Goal: Task Accomplishment & Management: Complete application form

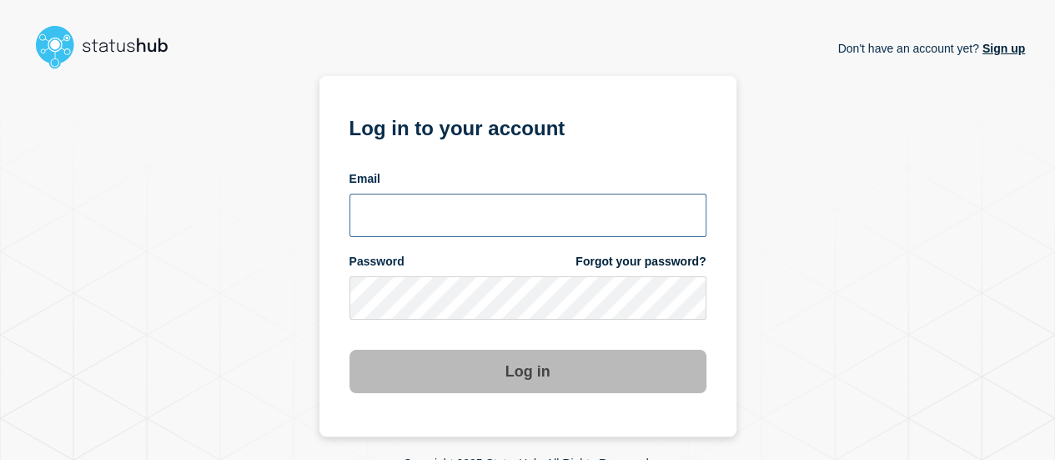
type input "lars.kjellberg@ist.com"
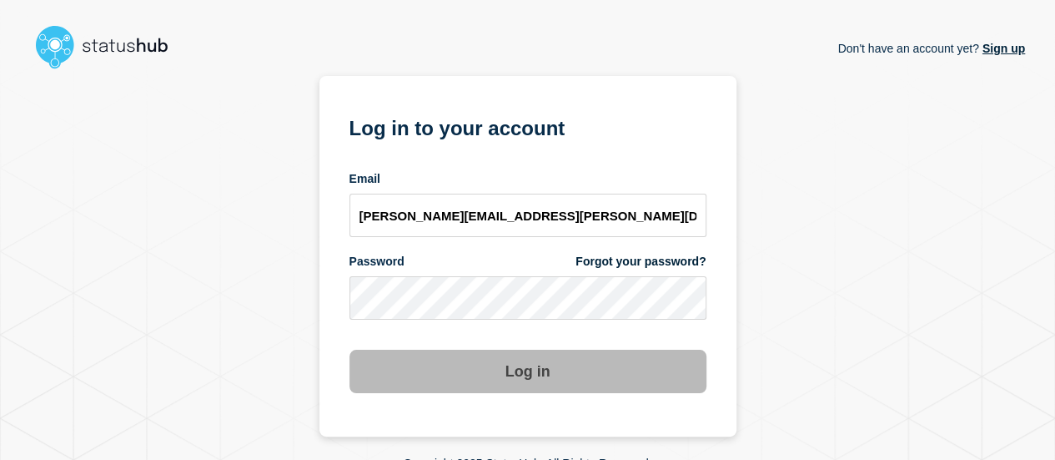
click at [464, 383] on button "Log in" at bounding box center [527, 370] width 357 height 43
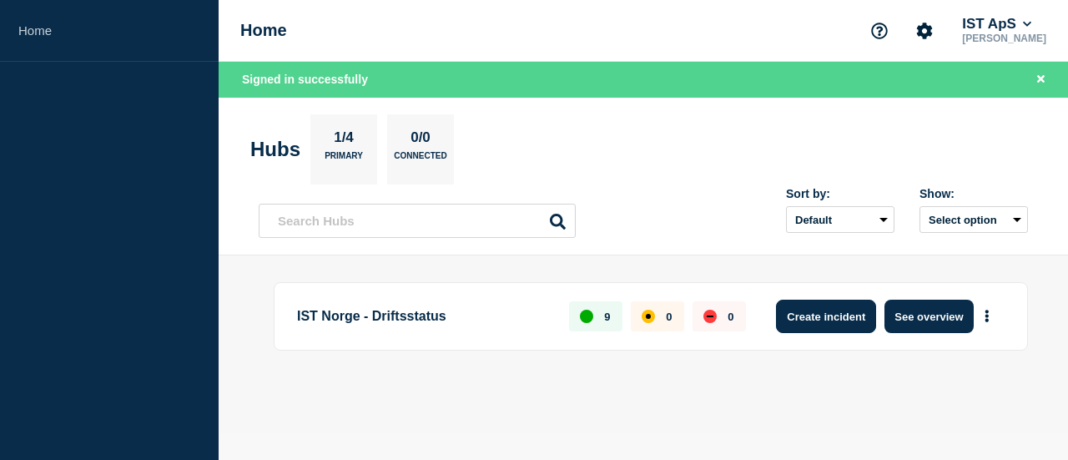
click at [827, 309] on button "Create incident" at bounding box center [826, 315] width 100 height 33
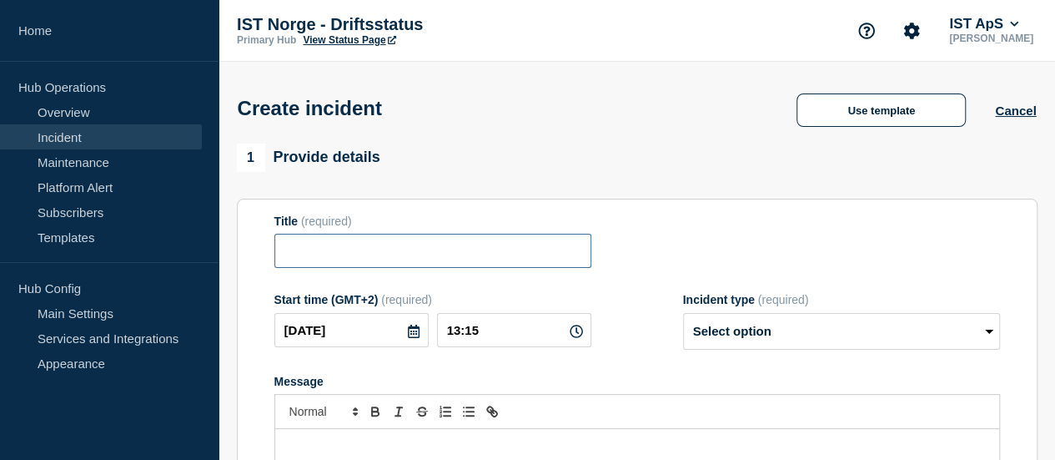
click at [344, 241] on input "Title" at bounding box center [432, 251] width 317 height 34
type input "Problemer knyttet til WebUnits"
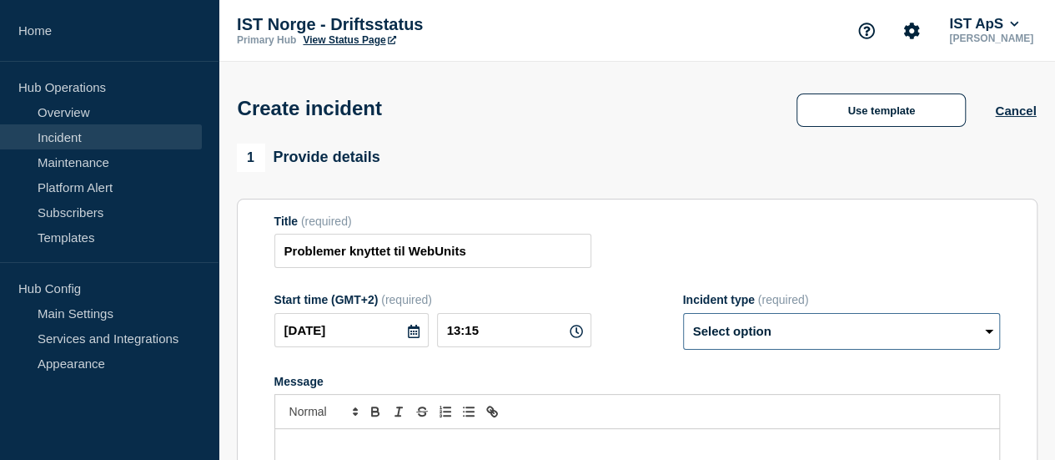
click at [723, 333] on select "Select option Investigating Identified Monitoring" at bounding box center [841, 331] width 317 height 37
select select "investigating"
click at [683, 316] on select "Select option Investigating Identified Monitoring" at bounding box center [841, 331] width 317 height 37
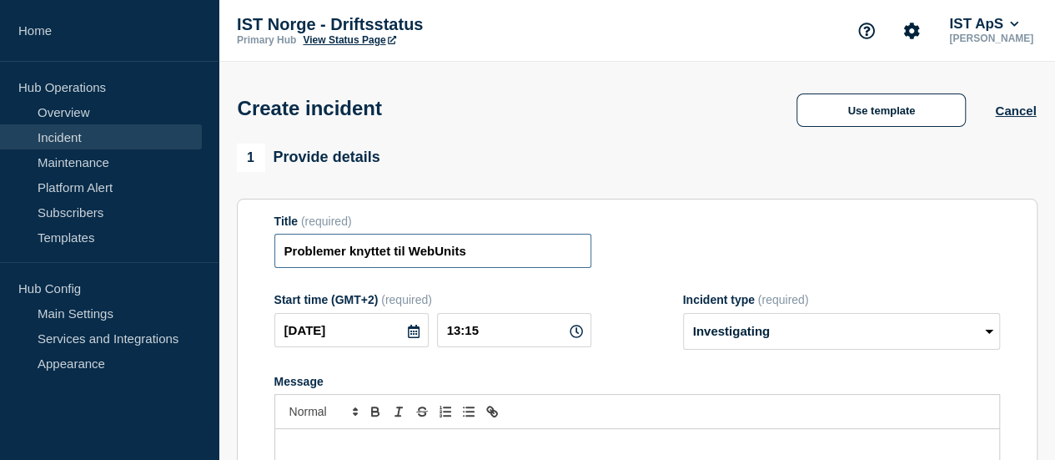
drag, startPoint x: 355, startPoint y: 251, endPoint x: 199, endPoint y: 254, distance: 156.8
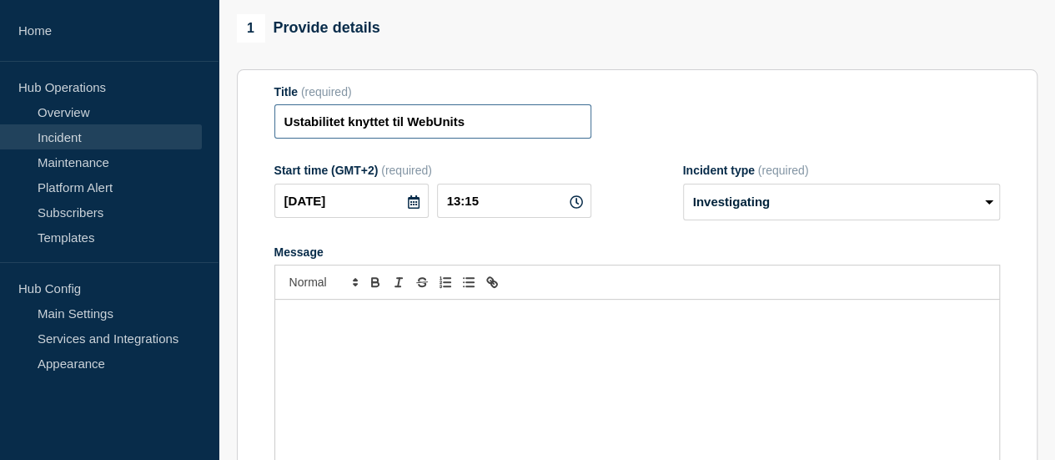
scroll to position [130, 0]
type input "Ustabilitet knyttet til WebUnits"
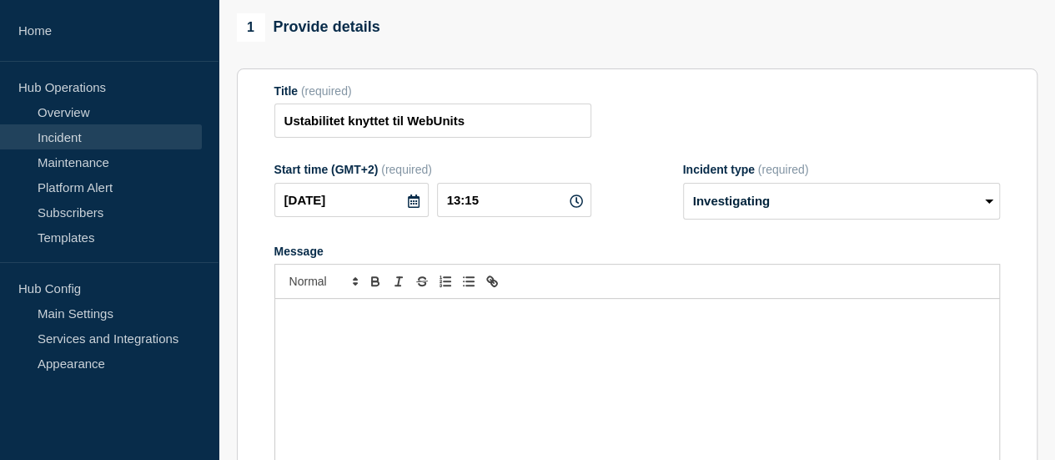
click at [344, 352] on div "Message" at bounding box center [637, 399] width 724 height 200
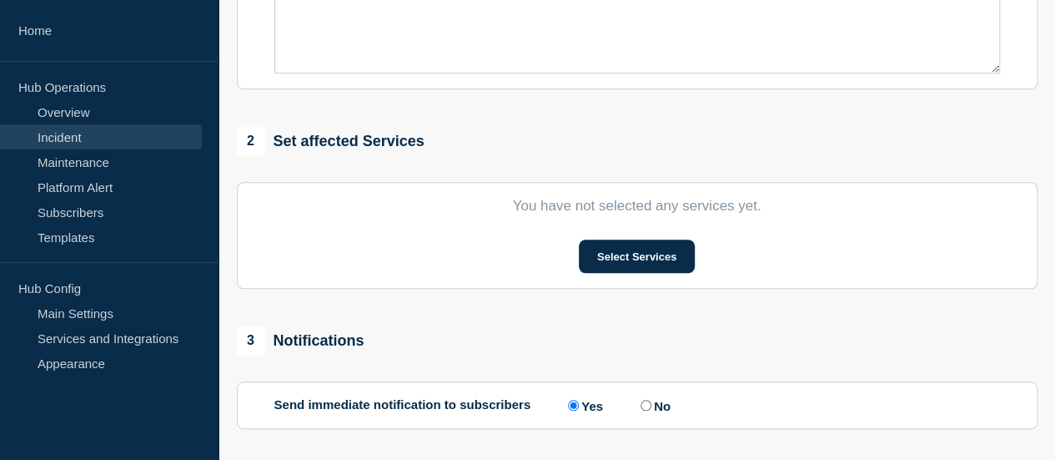
scroll to position [557, 0]
click at [611, 239] on section "You have not selected any services yet. Select Services" at bounding box center [637, 234] width 801 height 107
click at [611, 253] on button "Select Services" at bounding box center [637, 255] width 116 height 33
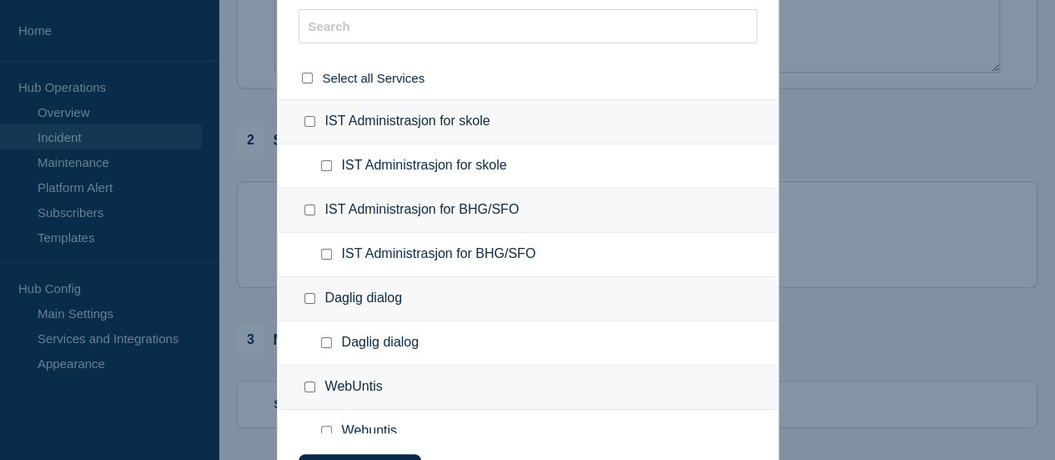
click at [420, 121] on div "IST Administrasjon for skole" at bounding box center [528, 121] width 500 height 45
click at [309, 123] on input "IST Administrasjon for skole checkbox" at bounding box center [309, 121] width 11 height 11
checkbox input "true"
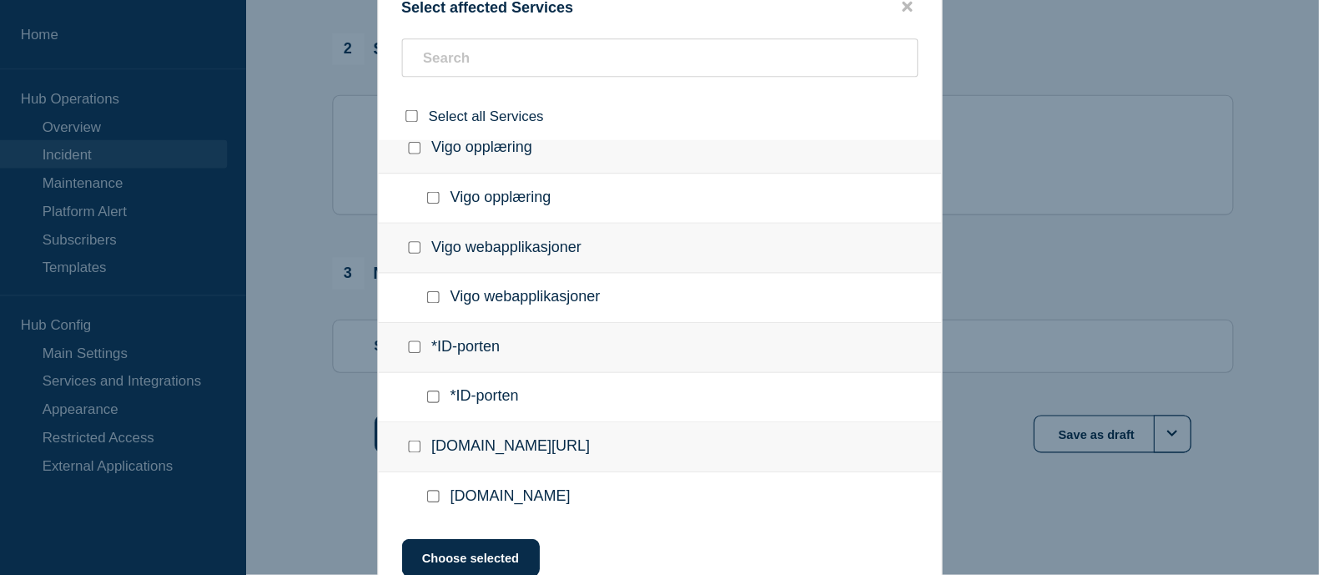
scroll to position [458, 0]
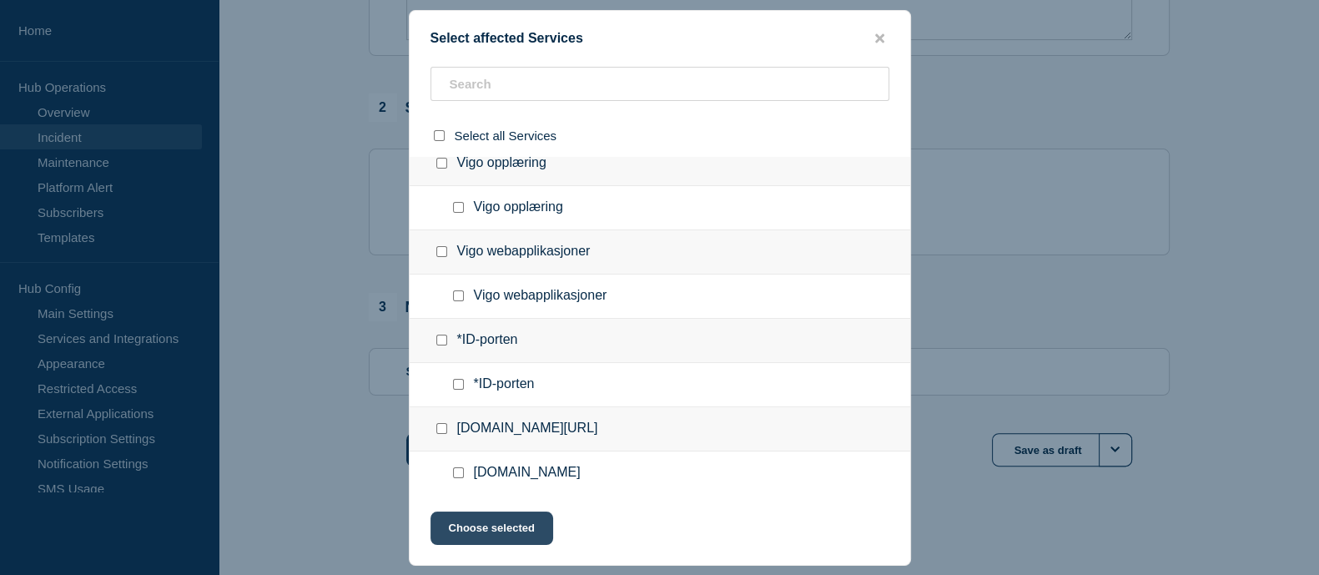
drag, startPoint x: 986, startPoint y: 11, endPoint x: 525, endPoint y: 526, distance: 691.1
click at [525, 459] on button "Choose selected" at bounding box center [491, 527] width 123 height 33
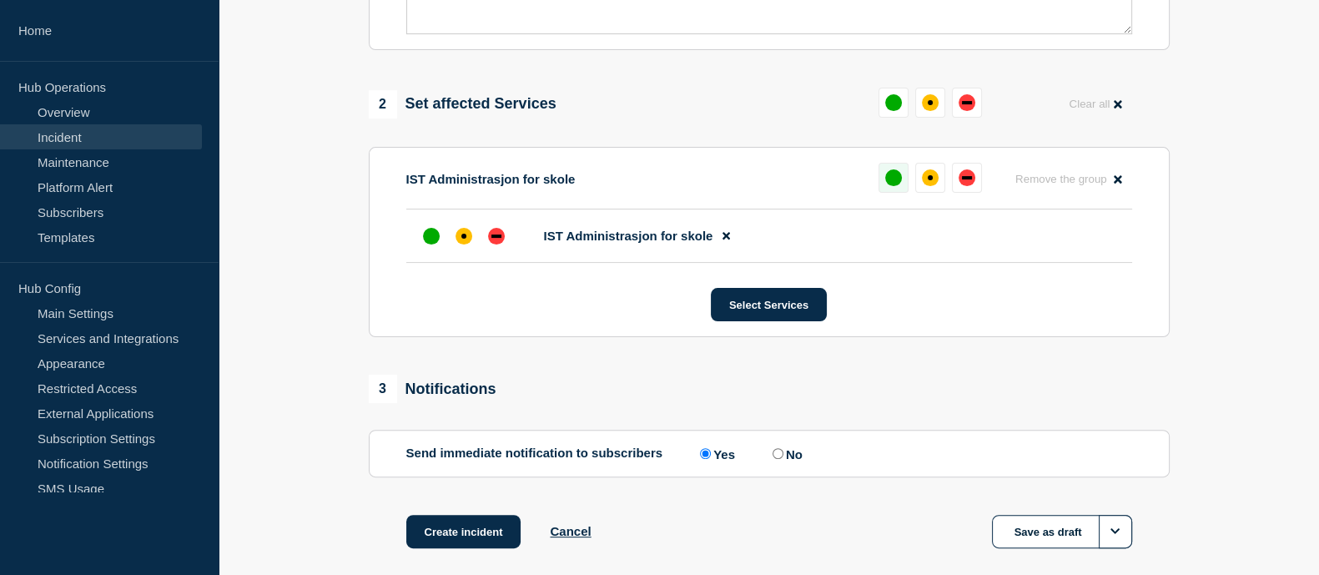
click at [886, 186] on div "up" at bounding box center [893, 177] width 17 height 17
click at [734, 306] on button "Select Services" at bounding box center [769, 304] width 116 height 33
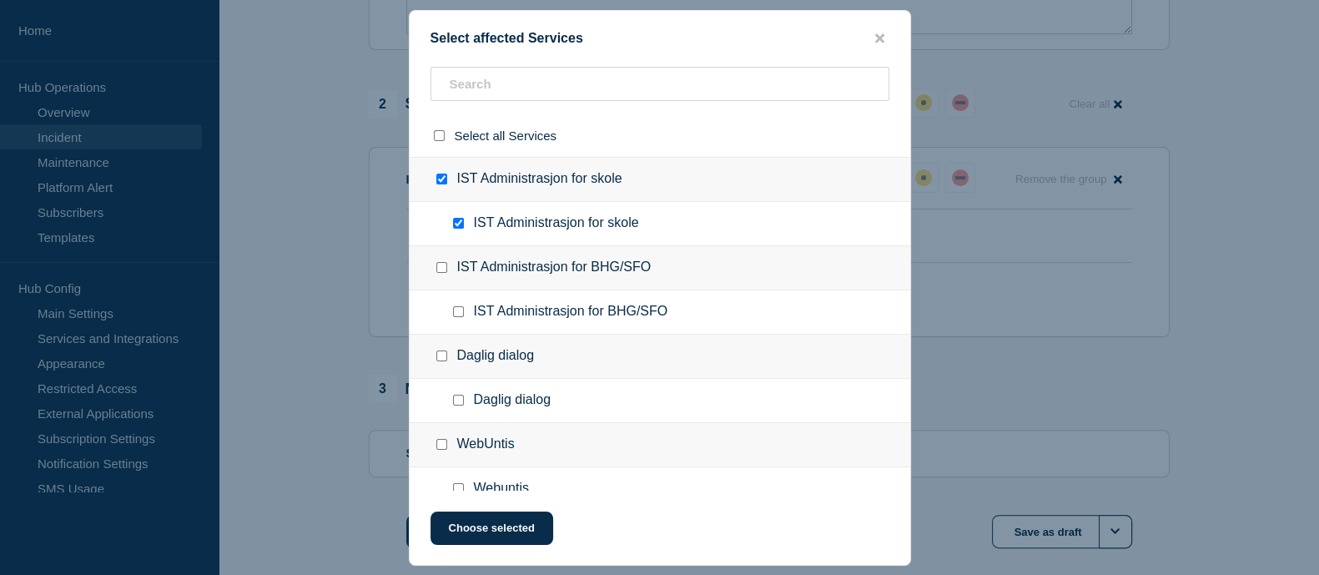
click at [436, 178] on input "IST Administrasjon for skole checkbox" at bounding box center [441, 178] width 11 height 11
checkbox input "false"
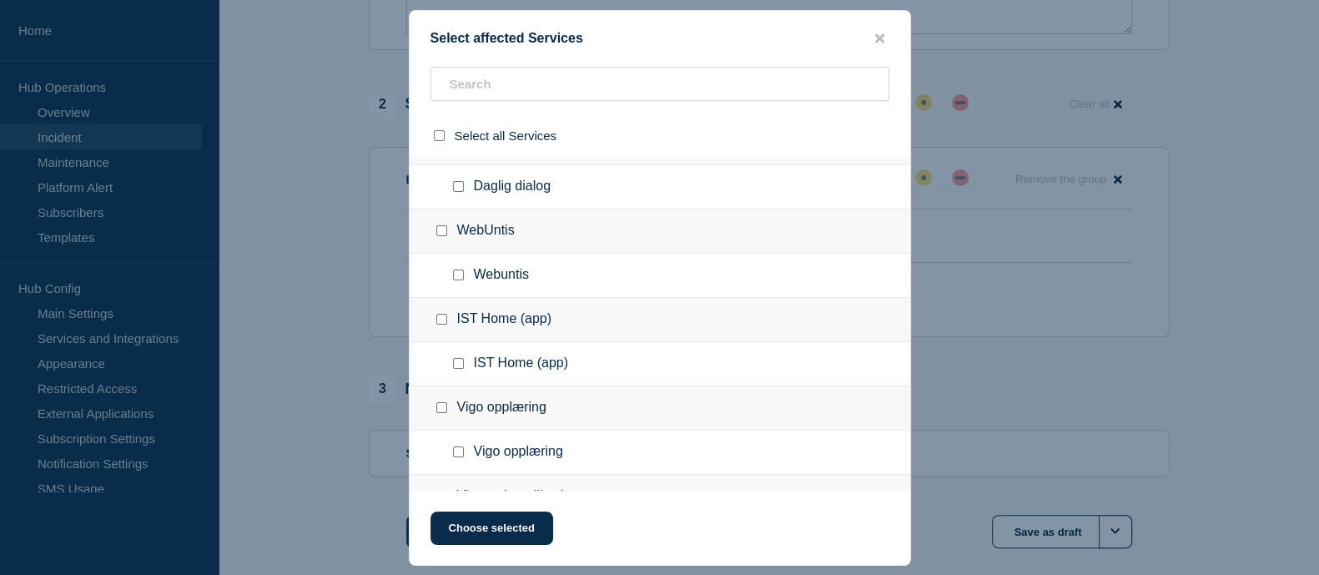
scroll to position [214, 0]
click at [436, 227] on input "WebUntis checkbox" at bounding box center [441, 229] width 11 height 11
checkbox input "true"
click at [487, 459] on button "Choose selected" at bounding box center [491, 527] width 123 height 33
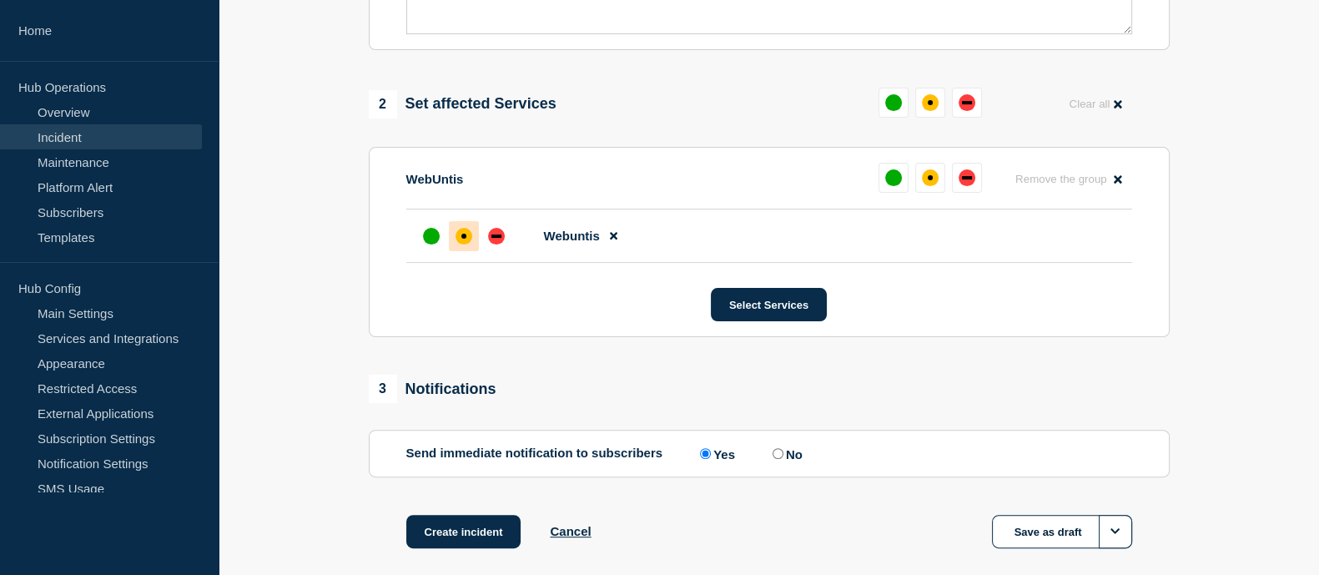
click at [465, 234] on div "affected" at bounding box center [463, 236] width 17 height 17
click at [779, 459] on input "No" at bounding box center [777, 453] width 11 height 11
radio input "true"
radio input "false"
click at [779, 459] on input "No" at bounding box center [777, 453] width 11 height 11
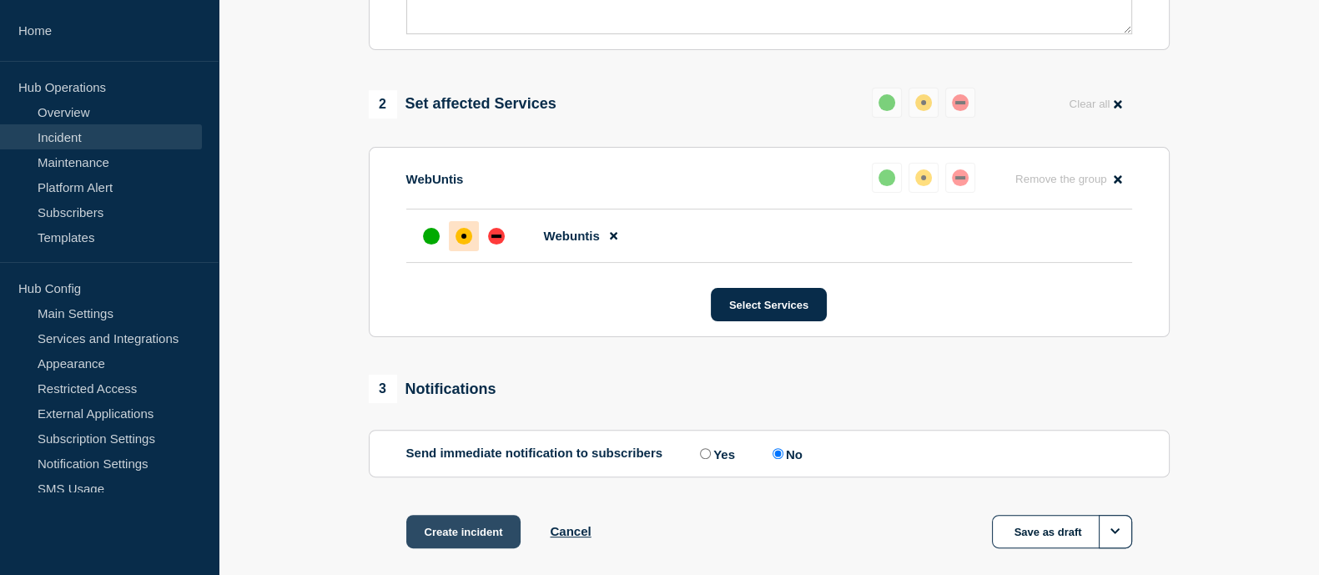
click at [429, 459] on button "Create incident" at bounding box center [463, 531] width 115 height 33
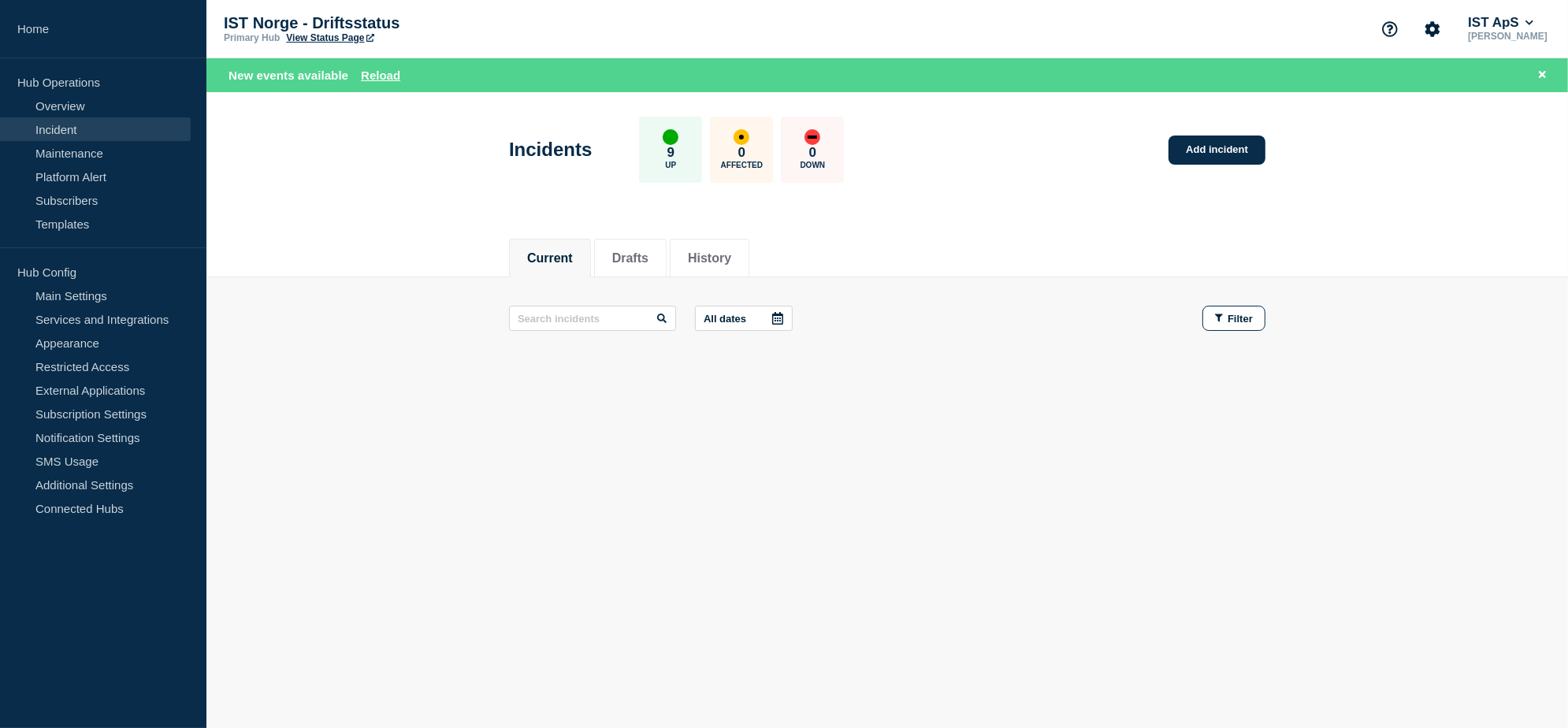
click at [1008, 235] on div "Current Drafts History" at bounding box center [887, 249] width 757 height 54
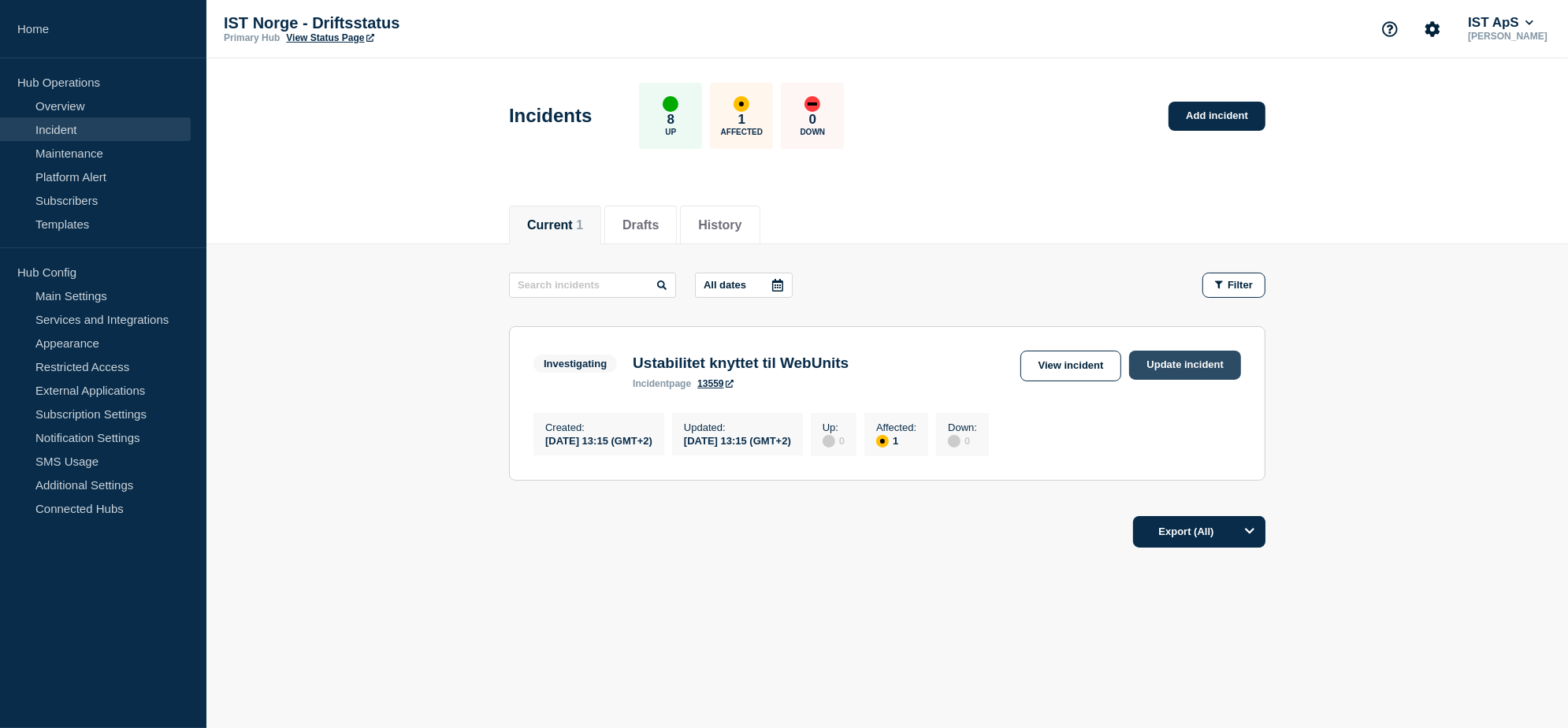
click at [1170, 366] on link "Update incident" at bounding box center [1185, 364] width 111 height 29
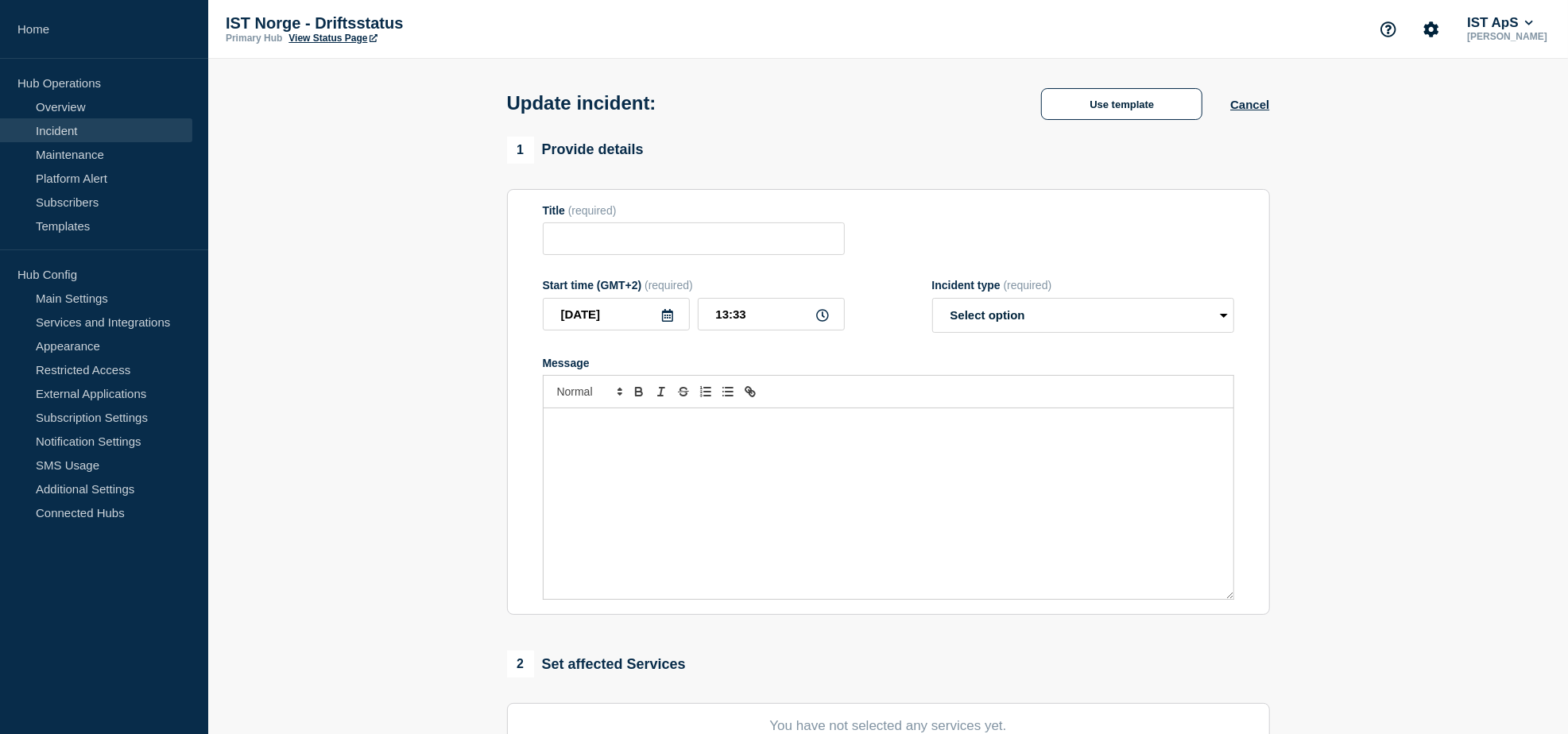
type input "Ustabilitet knyttet til WebUnits"
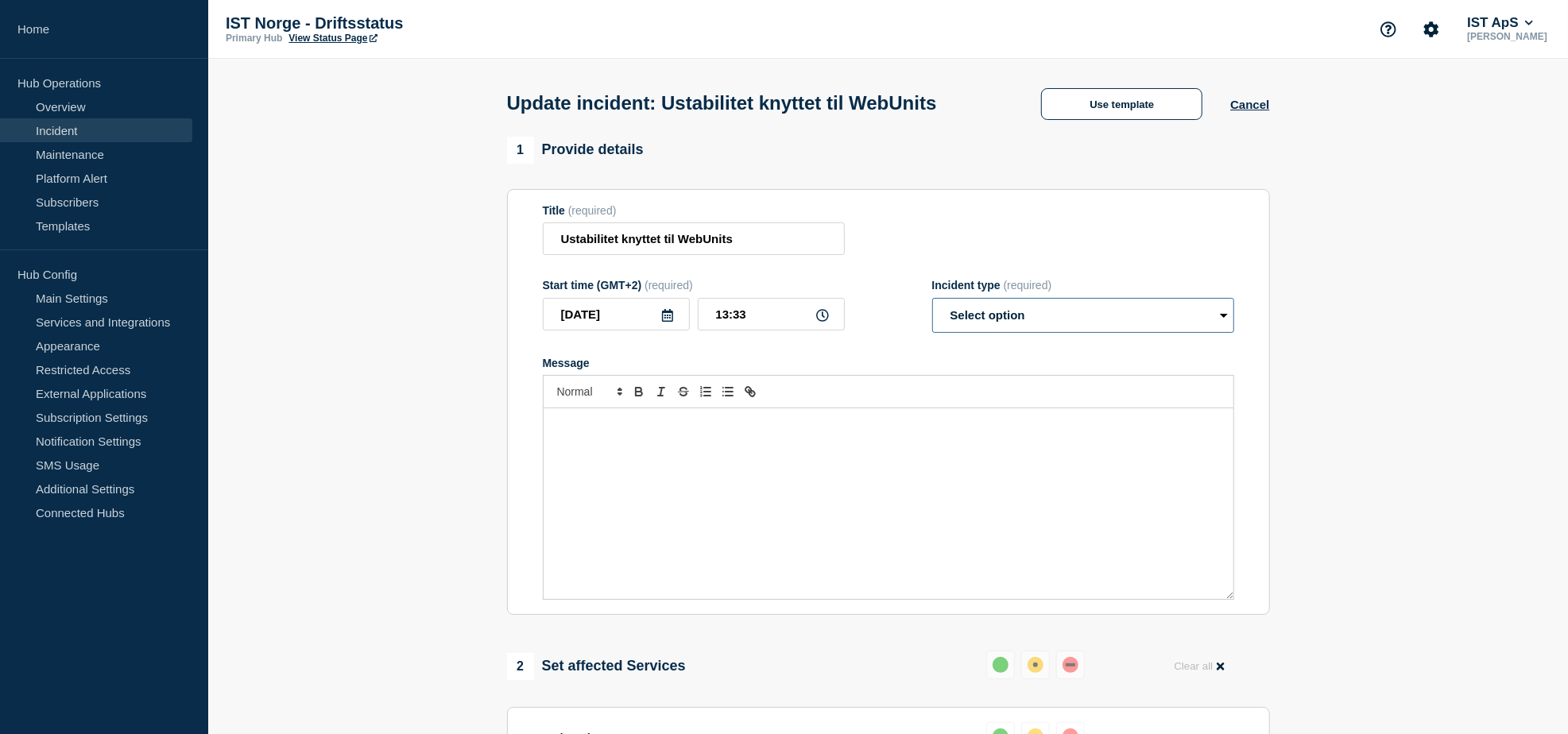
click at [1032, 317] on select "Select option Investigating Identified Monitoring Resolved" at bounding box center [1082, 315] width 302 height 35
select select "monitoring"
click at [932, 302] on select "Select option Investigating Identified Monitoring Resolved" at bounding box center [1082, 315] width 302 height 35
click at [883, 448] on div "Message" at bounding box center [889, 504] width 690 height 190
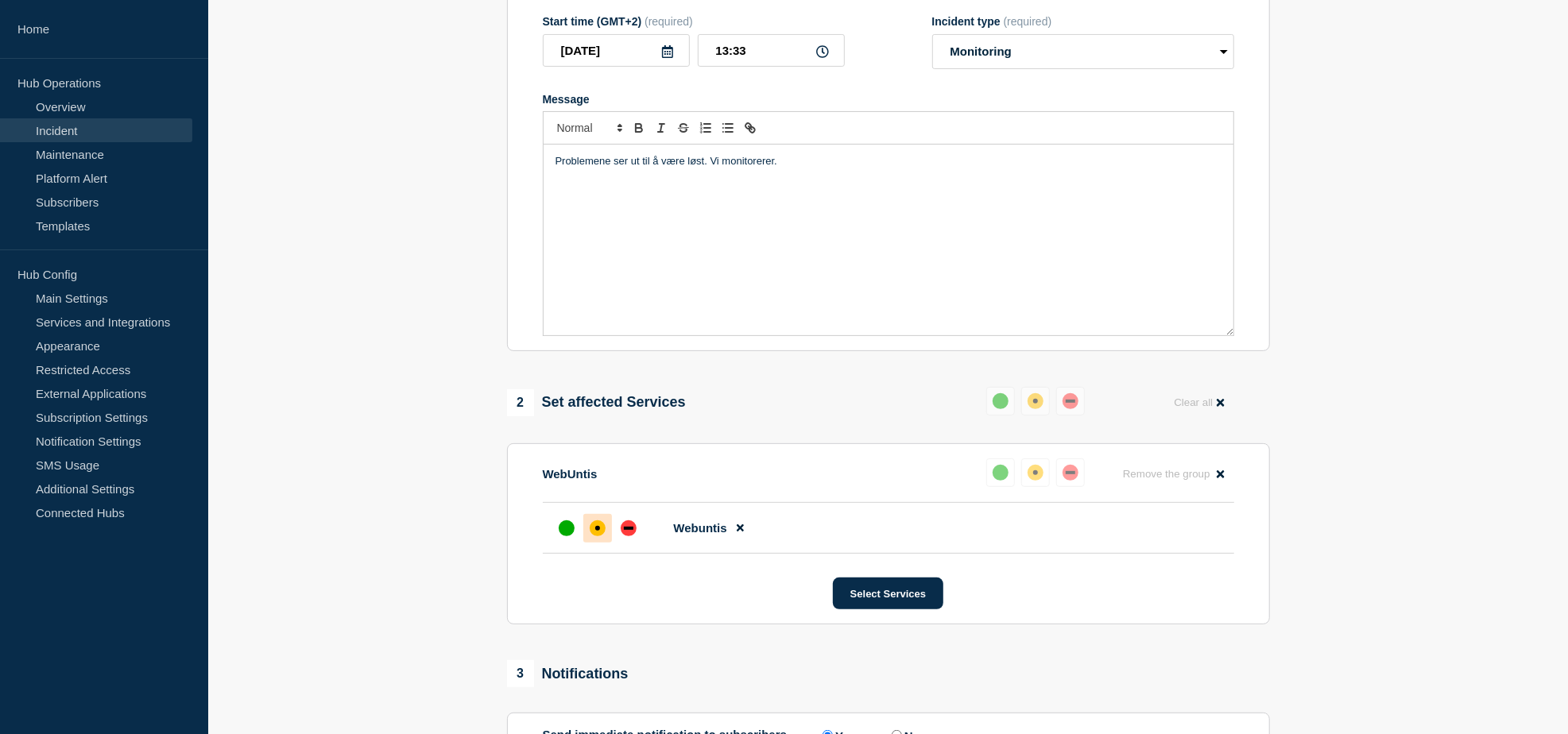
scroll to position [265, 0]
click at [569, 535] on div "up" at bounding box center [566, 526] width 16 height 16
click at [1411, 434] on section "1 Provide details Title (required) Ustabilitet knyttet til WebUnits Start time …" at bounding box center [888, 433] width 1359 height 1121
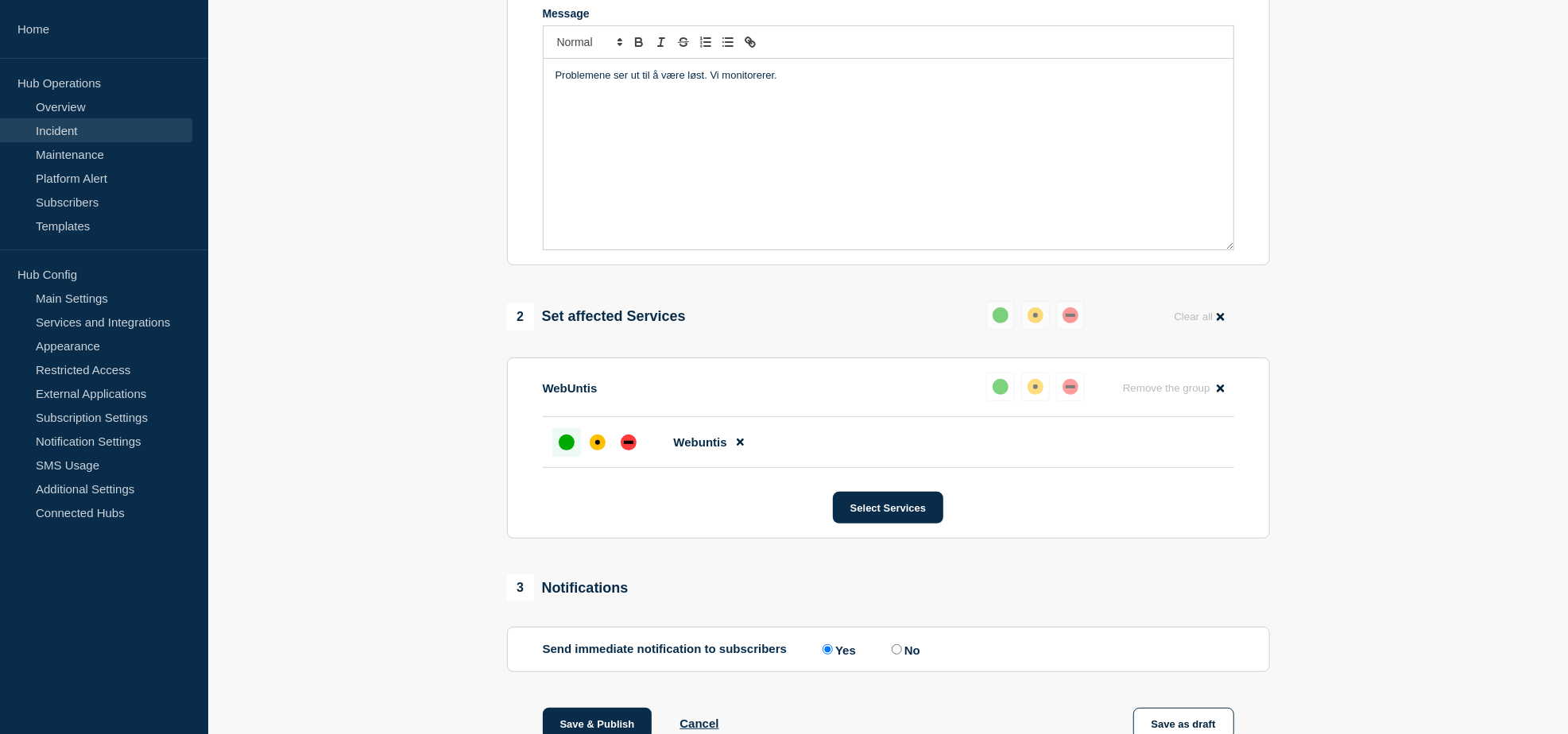
scroll to position [555, 0]
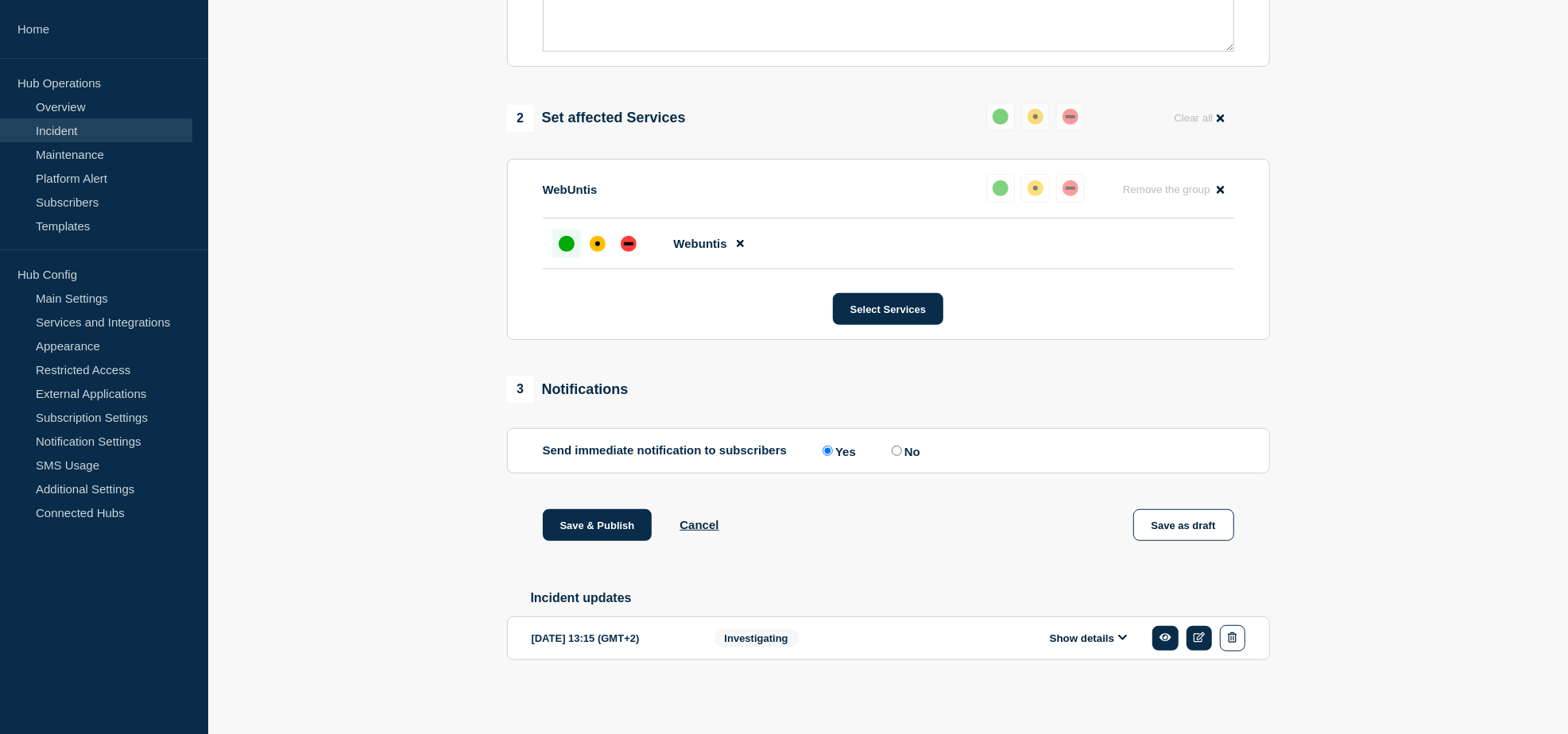
click at [906, 446] on label "No" at bounding box center [904, 450] width 32 height 15
click at [902, 446] on input "No" at bounding box center [896, 450] width 10 height 10
radio input "true"
radio input "false"
click at [622, 524] on button "Save & Publish" at bounding box center [597, 525] width 110 height 31
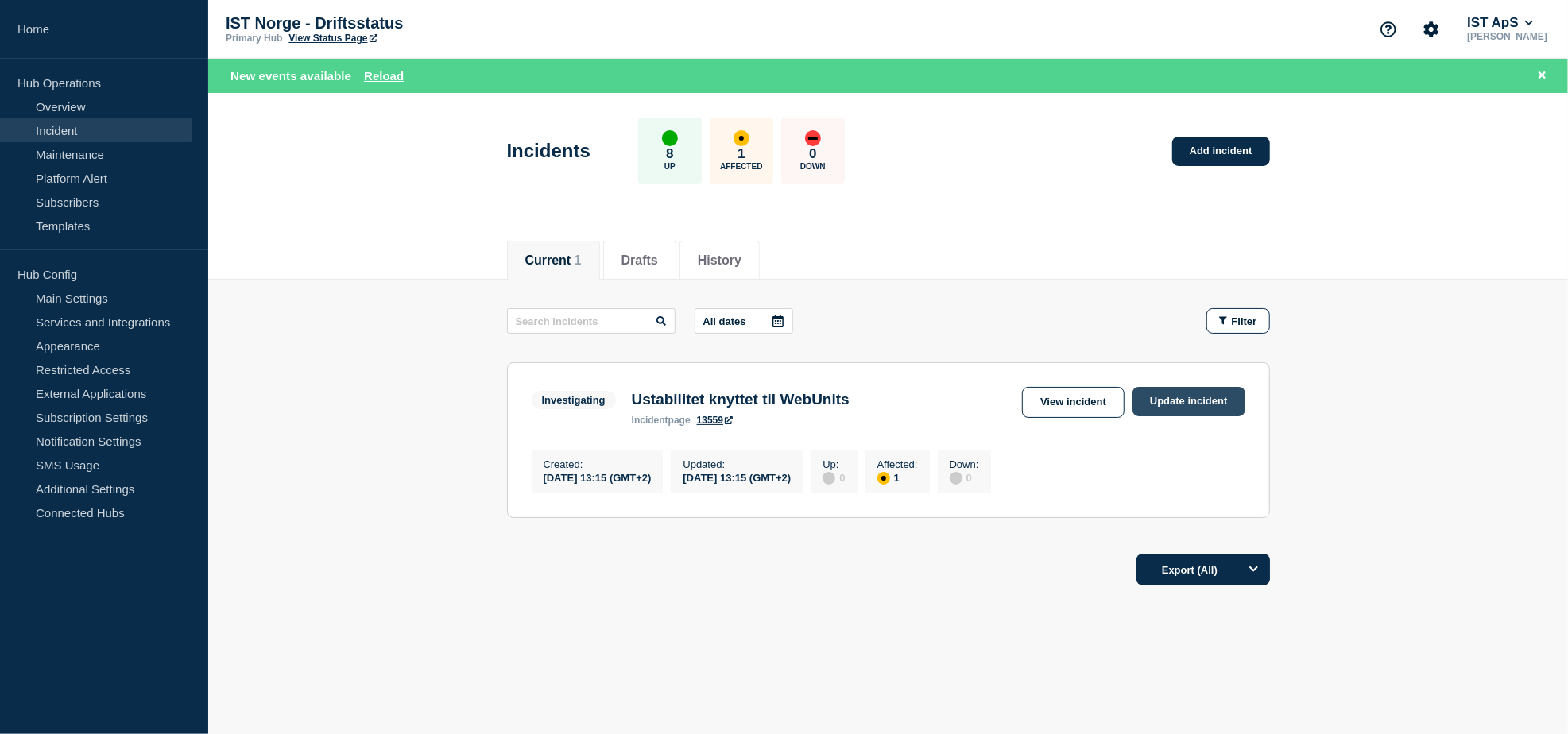
click at [1158, 407] on link "Update incident" at bounding box center [1189, 401] width 112 height 30
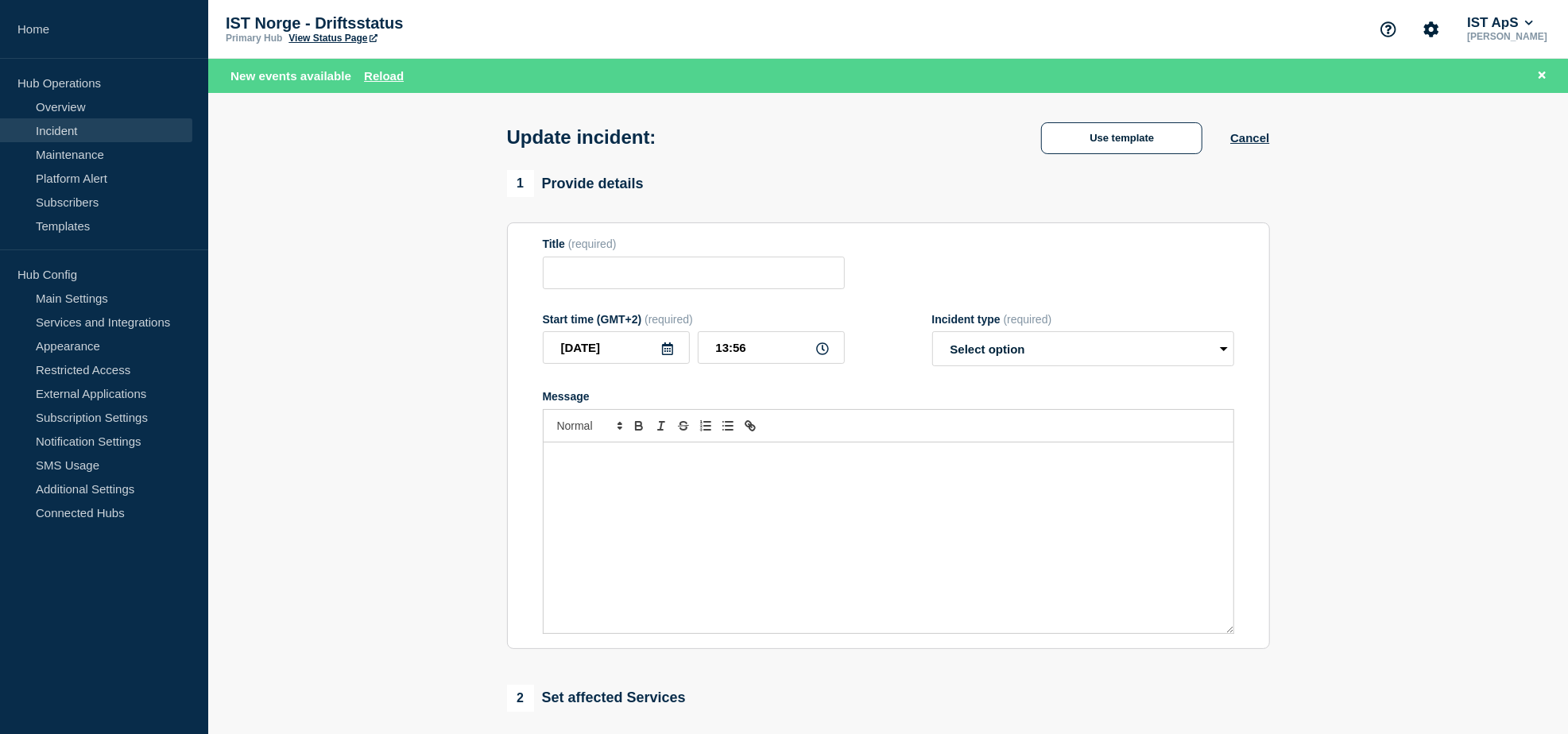
type input "Ustabilitet knyttet til WebUnits"
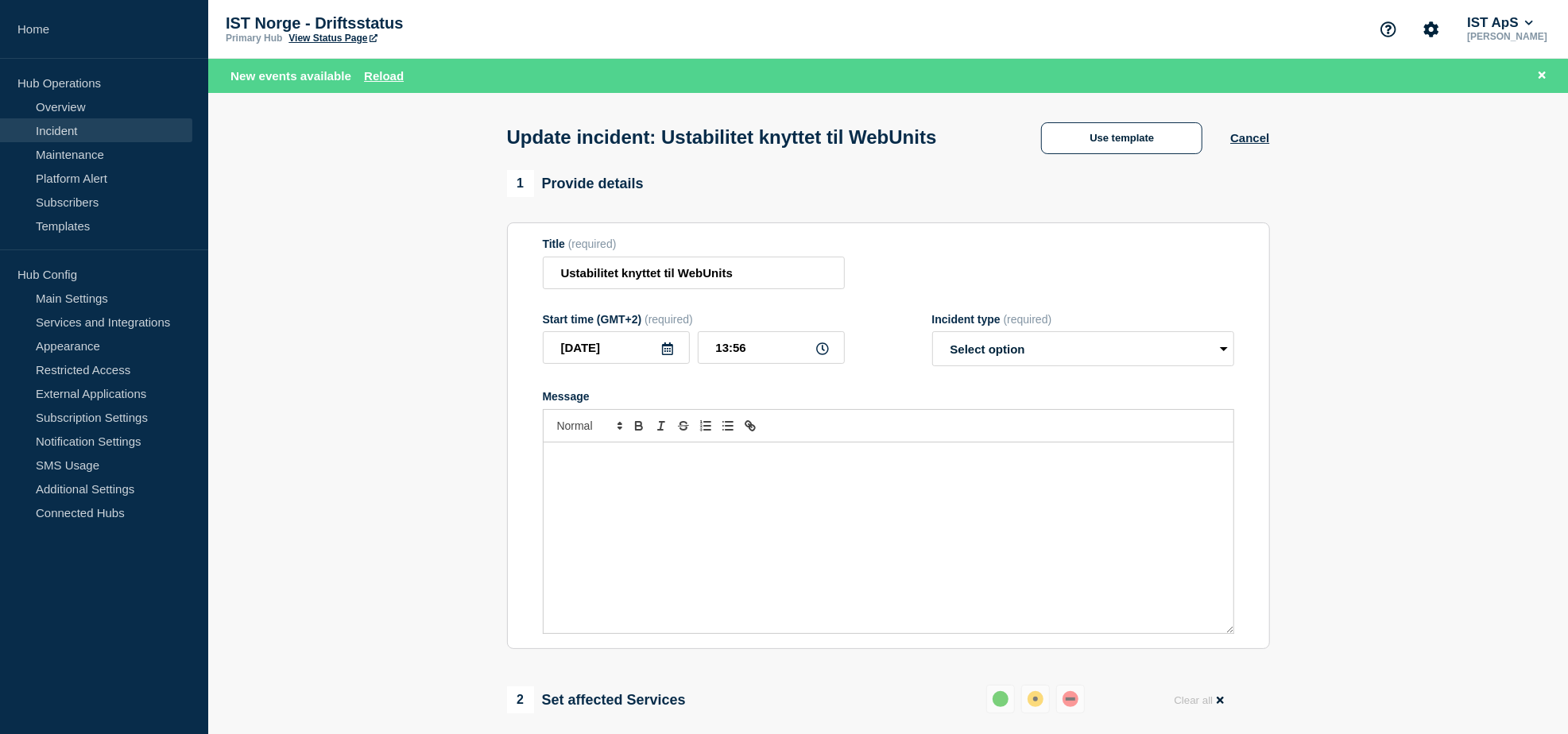
click at [1067, 332] on div "Incident type (required) Select option Investigating Identified Monitoring Reso…" at bounding box center [1082, 340] width 302 height 54
drag, startPoint x: 1047, startPoint y: 351, endPoint x: 1051, endPoint y: 361, distance: 10.8
click at [1047, 351] on select "Select option Investigating Identified Monitoring Resolved" at bounding box center [1082, 348] width 302 height 35
select select "resolved"
click at [932, 336] on select "Select option Investigating Identified Monitoring Resolved" at bounding box center [1082, 348] width 302 height 35
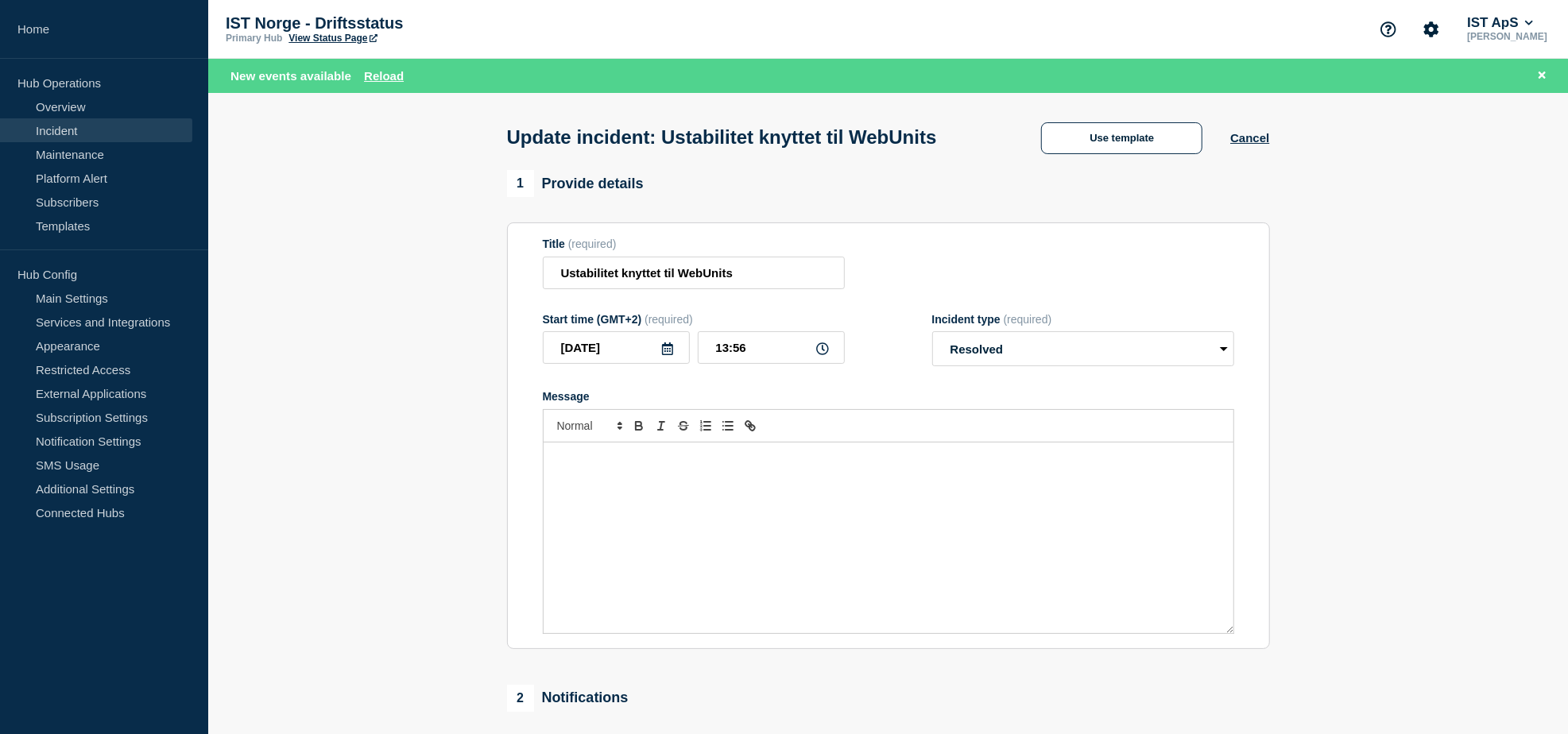
click at [804, 513] on div "Message" at bounding box center [889, 538] width 690 height 190
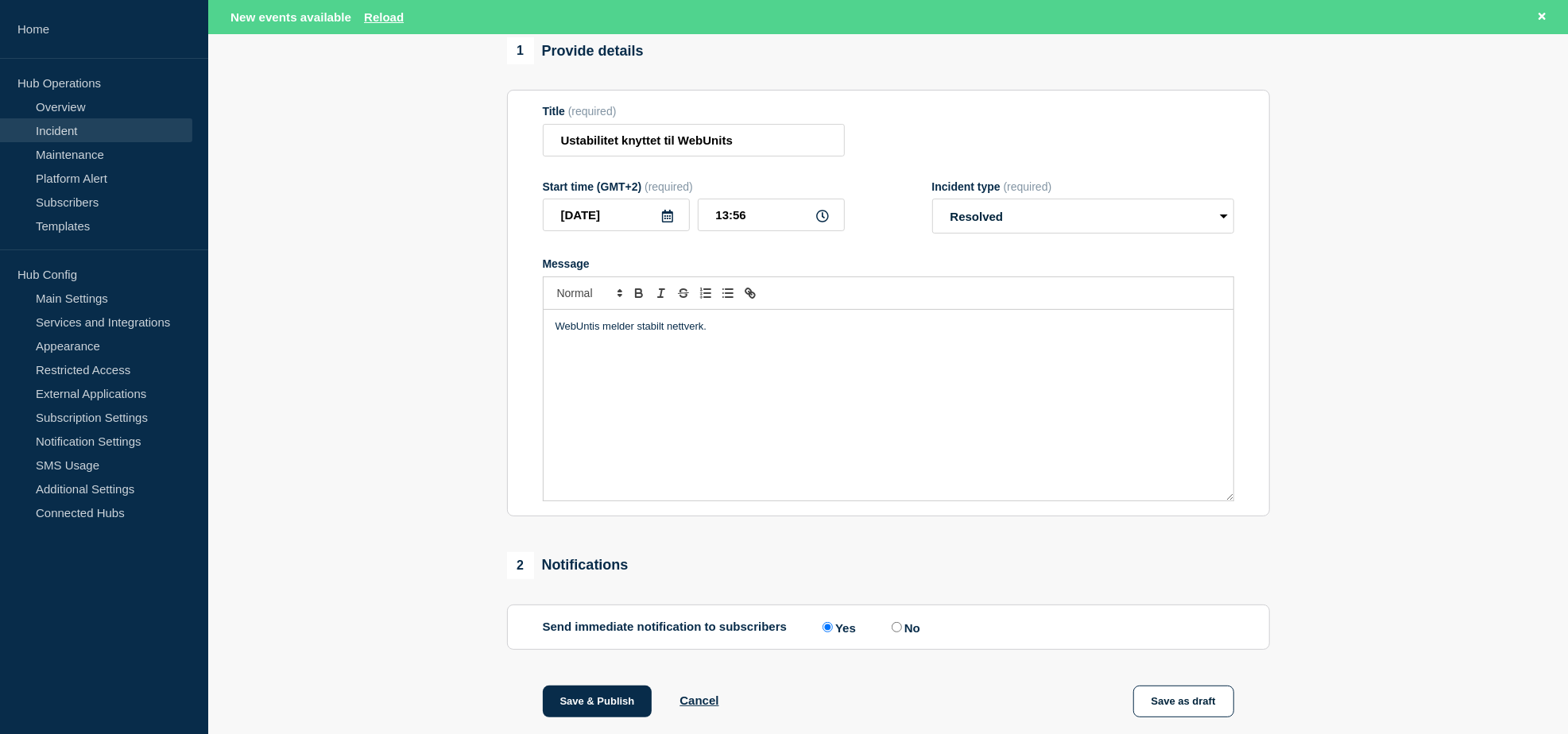
scroll to position [352, 0]
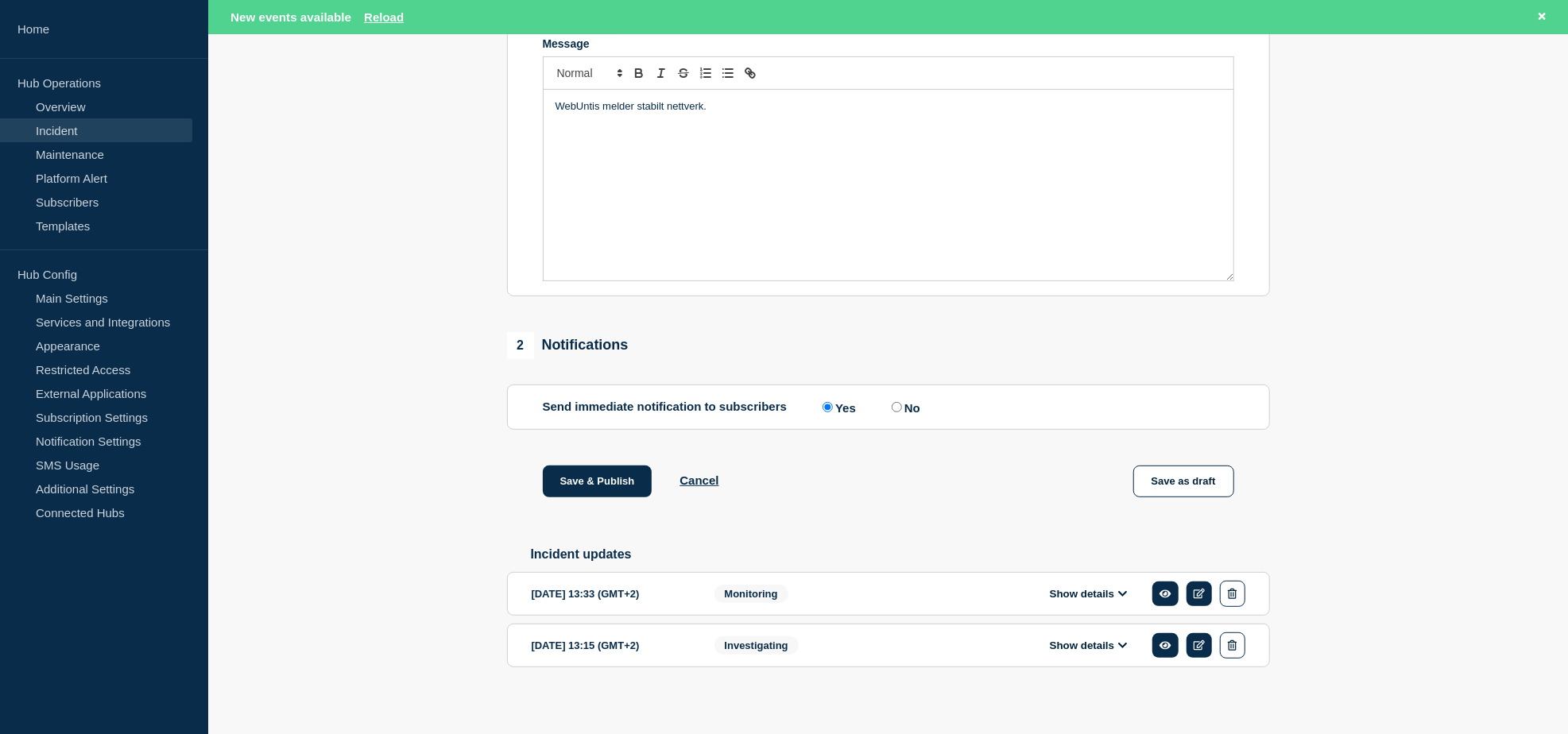
click at [897, 412] on input "No" at bounding box center [896, 407] width 10 height 10
radio input "true"
radio input "false"
click at [612, 487] on button "Save & Publish" at bounding box center [597, 481] width 110 height 31
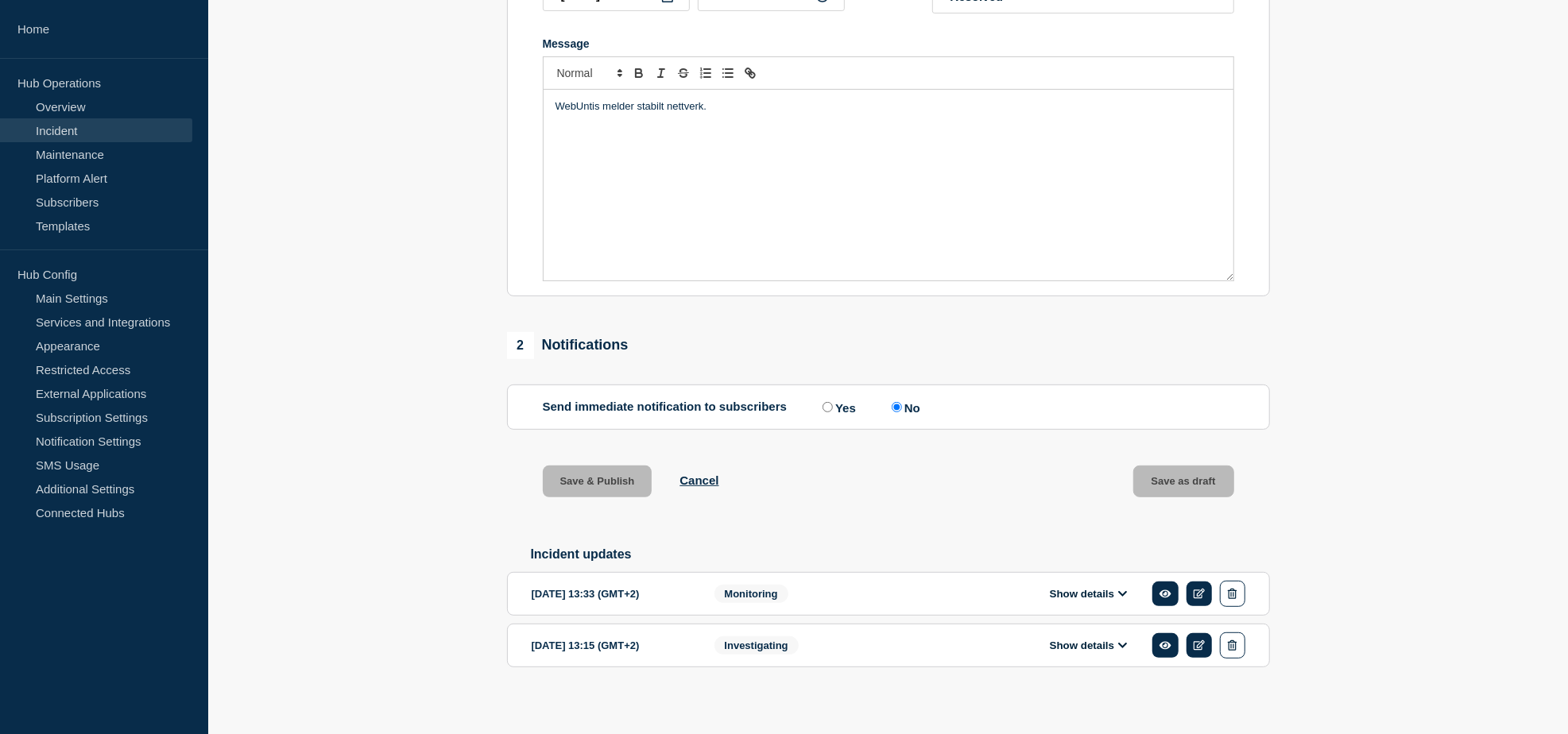
scroll to position [318, 0]
